Goal: Transaction & Acquisition: Purchase product/service

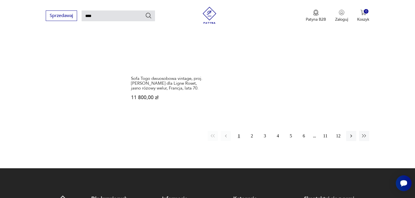
scroll to position [788, 0]
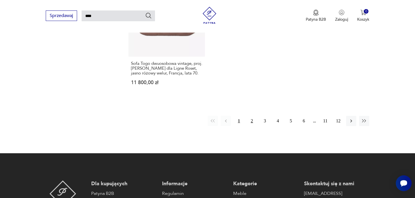
click at [252, 116] on button "2" at bounding box center [252, 121] width 10 height 10
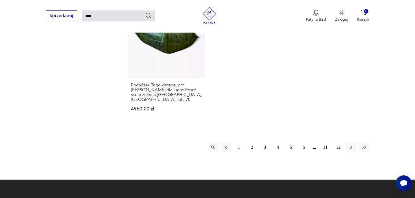
scroll to position [805, 0]
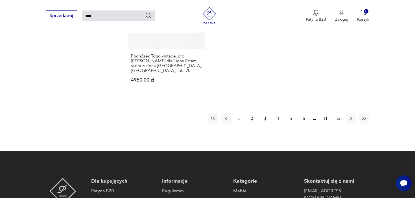
click at [265, 113] on button "3" at bounding box center [265, 118] width 10 height 10
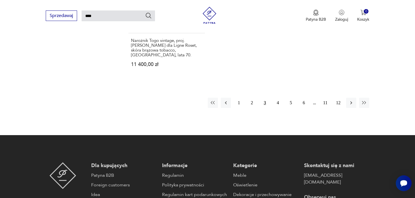
scroll to position [831, 0]
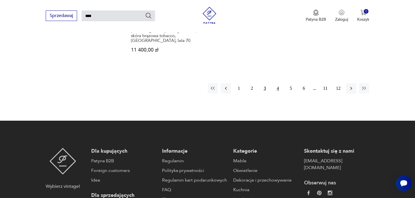
click at [276, 83] on button "4" at bounding box center [278, 88] width 10 height 10
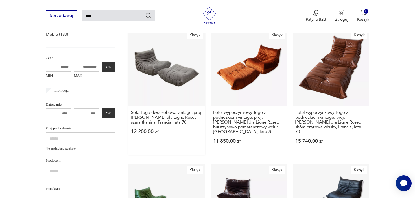
scroll to position [100, 0]
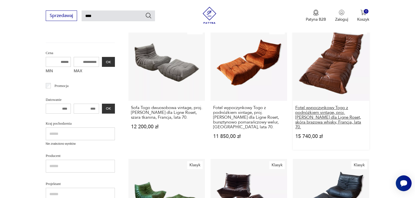
click at [327, 112] on h3 "Fotel wypoczynkowy Togo z podnóżkiem vintage, proj. [PERSON_NAME] dla Ligne Ros…" at bounding box center [331, 117] width 71 height 24
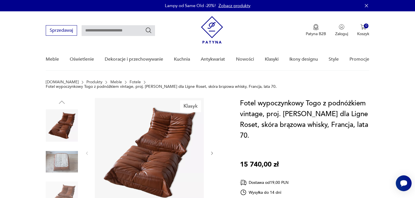
click at [185, 149] on img at bounding box center [149, 152] width 109 height 109
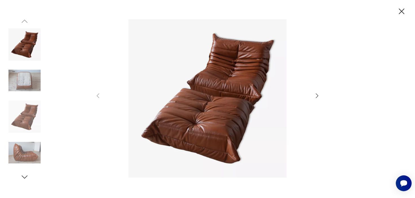
click at [320, 94] on icon "button" at bounding box center [317, 95] width 7 height 7
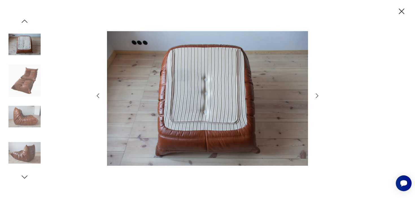
click at [320, 94] on icon "button" at bounding box center [317, 95] width 7 height 7
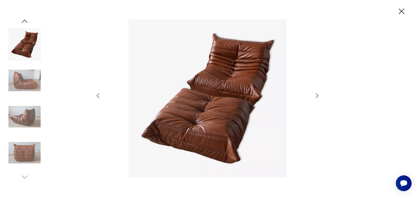
click at [320, 94] on icon "button" at bounding box center [317, 95] width 7 height 7
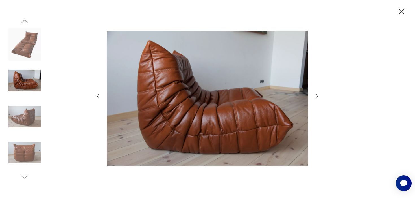
click at [320, 94] on icon "button" at bounding box center [317, 95] width 7 height 7
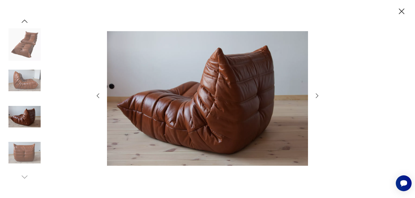
click at [320, 94] on icon "button" at bounding box center [317, 95] width 7 height 7
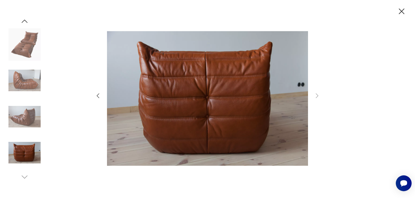
click at [99, 96] on icon "button" at bounding box center [98, 95] width 7 height 7
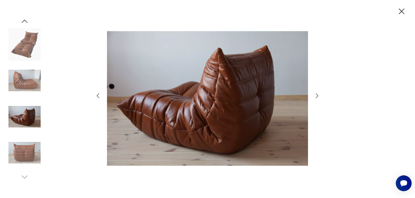
click at [99, 96] on icon "button" at bounding box center [98, 95] width 7 height 7
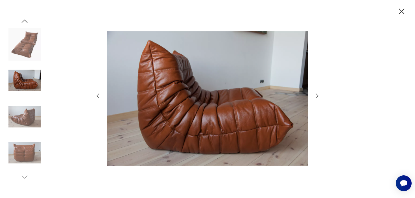
click at [99, 96] on icon "button" at bounding box center [98, 95] width 7 height 7
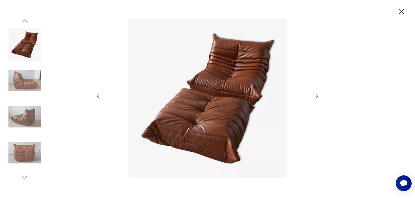
click at [99, 96] on icon "button" at bounding box center [98, 95] width 7 height 7
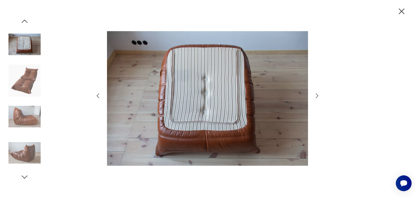
click at [99, 96] on icon "button" at bounding box center [98, 95] width 7 height 7
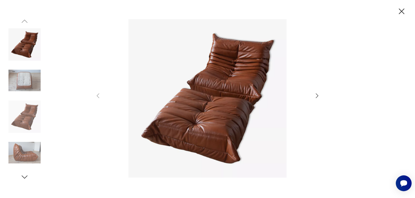
click at [319, 94] on icon "button" at bounding box center [317, 95] width 7 height 7
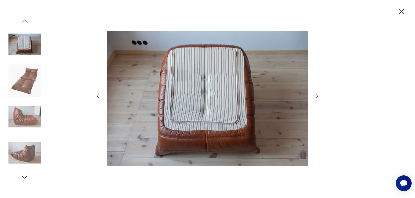
click at [400, 10] on icon "button" at bounding box center [402, 11] width 10 height 10
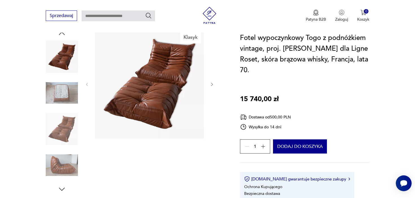
scroll to position [69, 0]
click at [64, 89] on img at bounding box center [62, 92] width 32 height 32
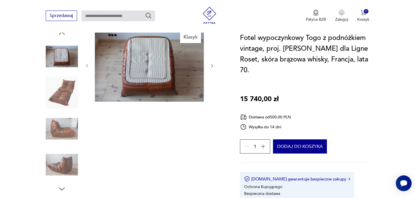
click at [66, 116] on img at bounding box center [62, 128] width 32 height 32
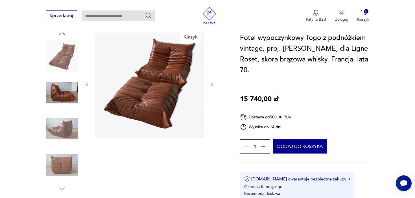
click at [64, 126] on img at bounding box center [62, 128] width 32 height 32
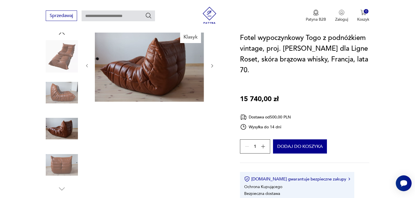
click at [66, 150] on img at bounding box center [62, 164] width 32 height 32
